Goal: Answer question/provide support

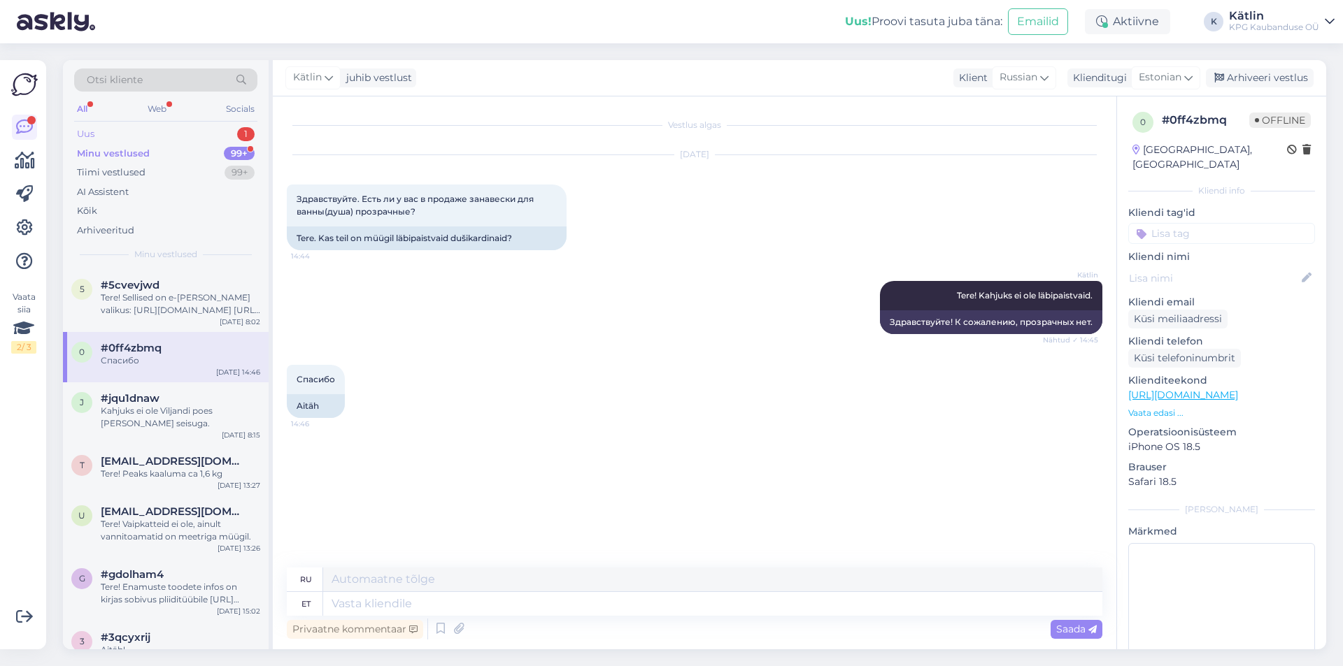
click at [157, 136] on div "Uus 1" at bounding box center [165, 134] width 183 height 20
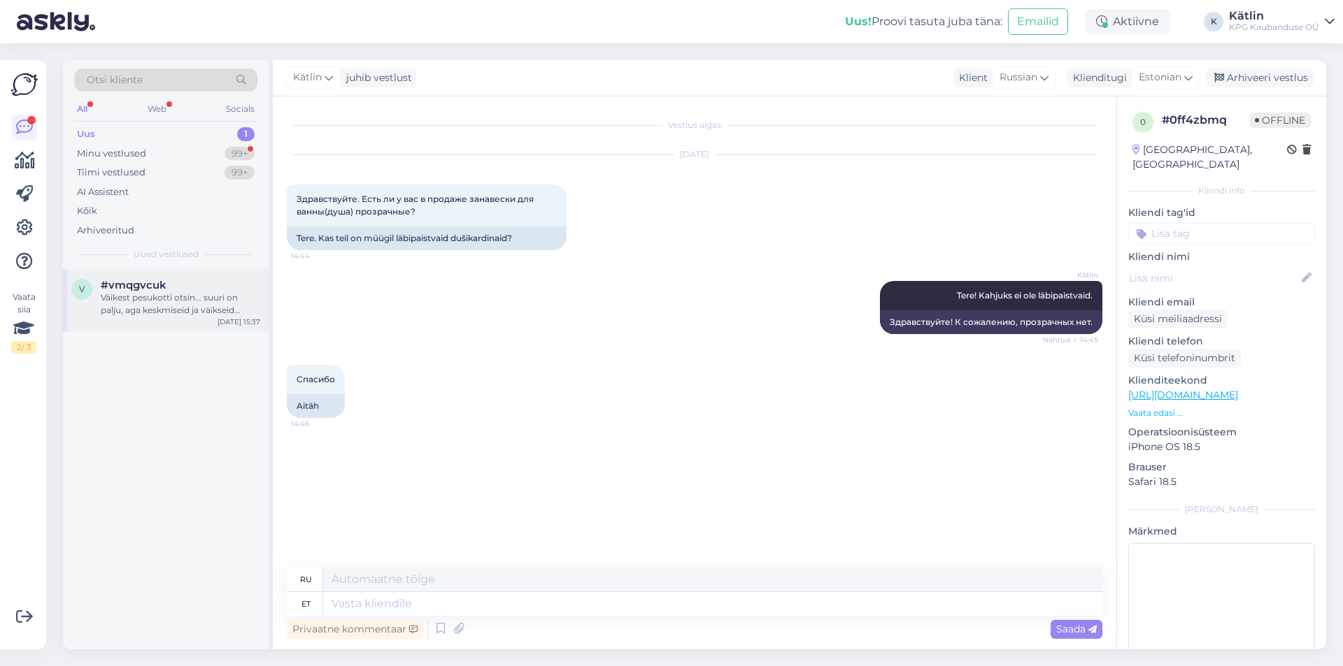
click at [179, 300] on div "Väikest pesukotti otsin... suuri on palju, aga keskmiseid ja väikseid [PERSON_N…" at bounding box center [180, 304] width 159 height 25
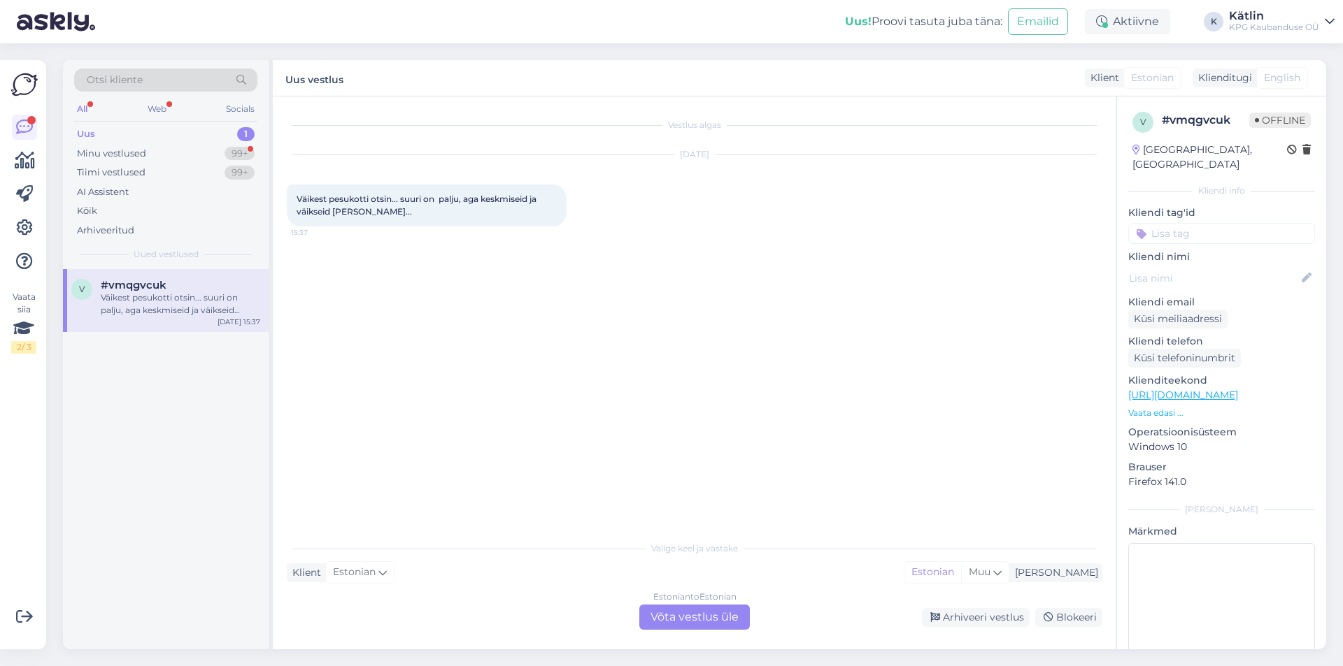
click at [697, 627] on div "Estonian to Estonian Võta vestlus üle" at bounding box center [694, 617] width 110 height 25
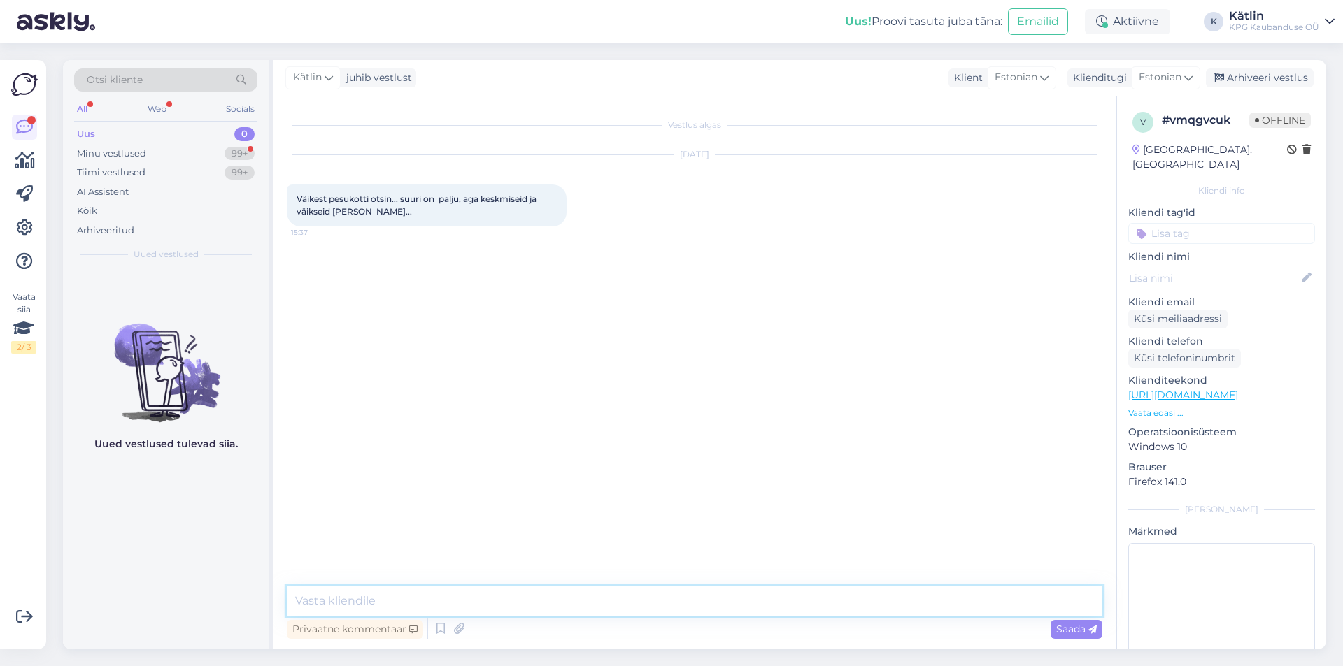
click at [672, 609] on textarea at bounding box center [694, 601] width 815 height 29
paste textarea "[URL][DOMAIN_NAME]"
click at [328, 596] on textarea "Tere! Nüüd just hiljuti [PERSON_NAME] juurde selliseid: [URL][DOMAIN_NAME]" at bounding box center [694, 601] width 815 height 29
type textarea "Tere! Nüüd just hiljuti [PERSON_NAME] juurde selliseid: [URL][DOMAIN_NAME]"
click at [853, 594] on textarea "Tere! Nüüd just hiljuti [PERSON_NAME] juurde selliseid: [URL][DOMAIN_NAME]" at bounding box center [694, 593] width 815 height 46
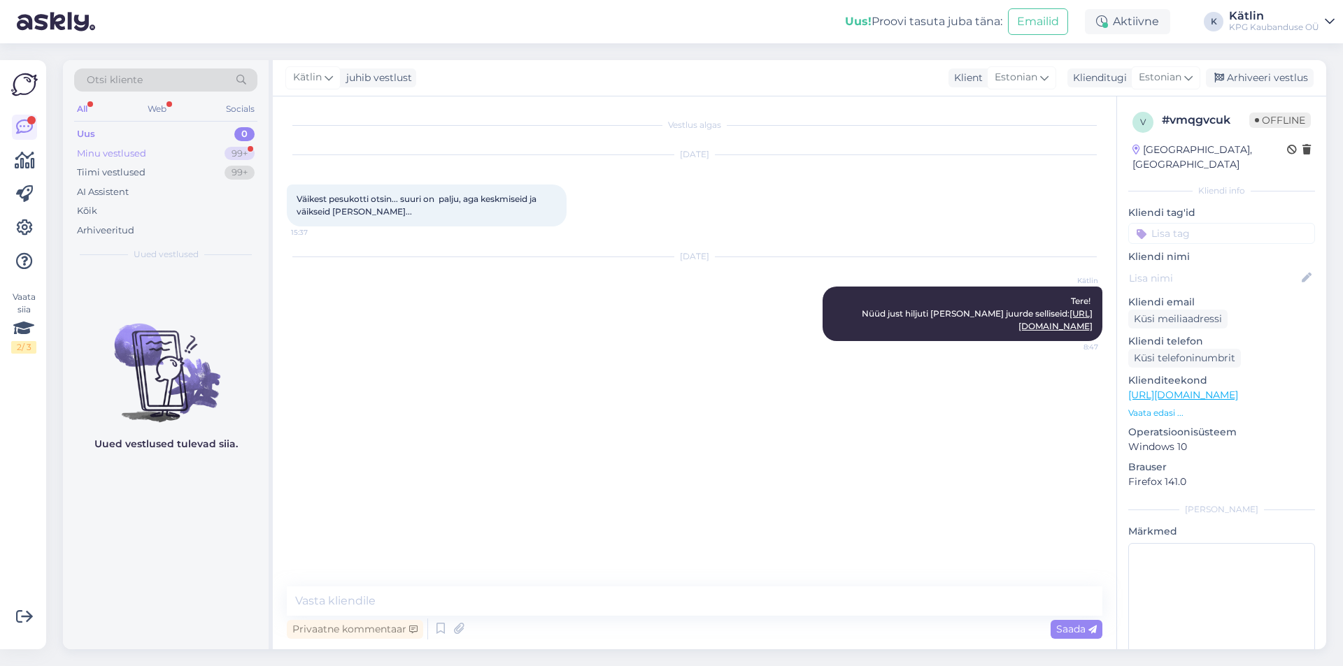
click at [154, 148] on div "Minu vestlused 99+" at bounding box center [165, 154] width 183 height 20
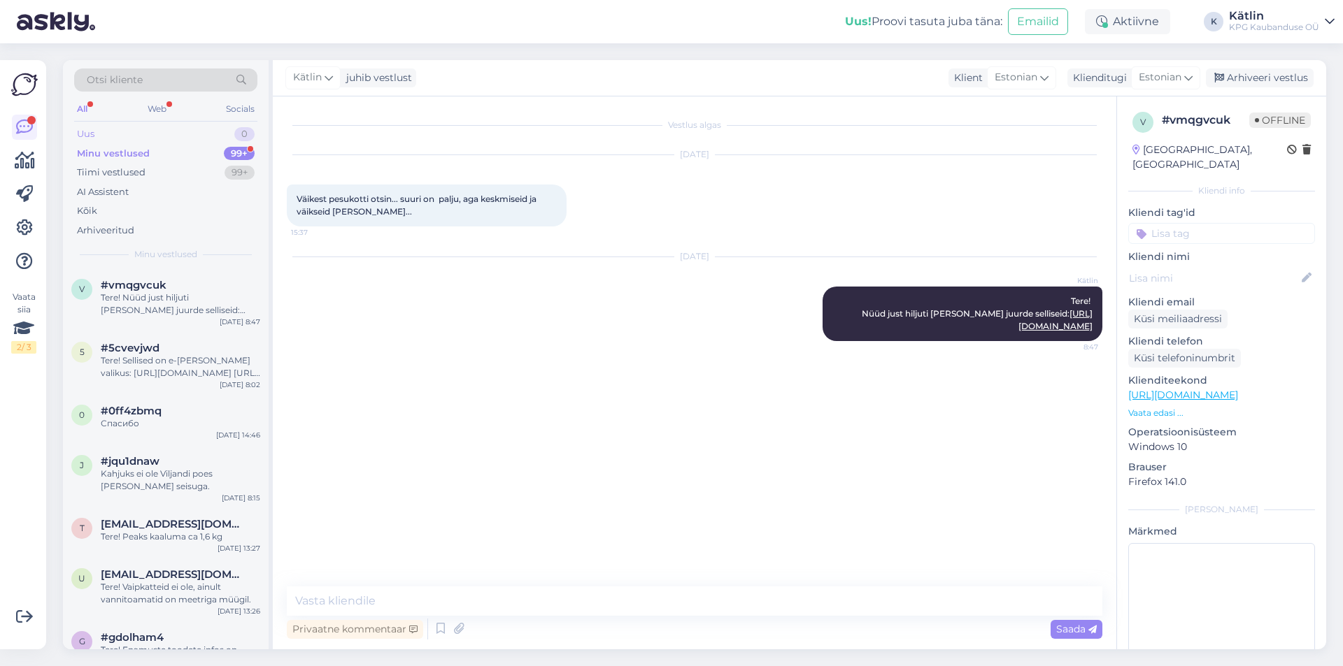
click at [100, 134] on div "Uus 0" at bounding box center [165, 134] width 183 height 20
